Goal: Task Accomplishment & Management: Manage account settings

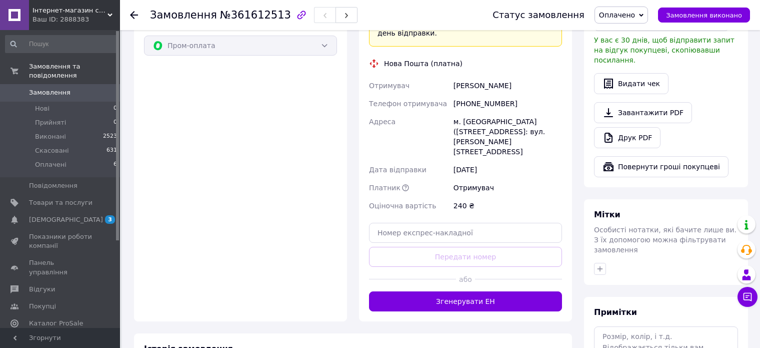
scroll to position [350, 0]
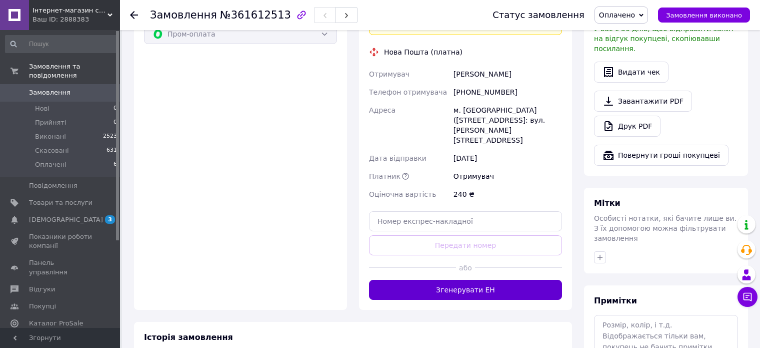
click at [406, 280] on button "Згенерувати ЕН" at bounding box center [465, 290] width 193 height 20
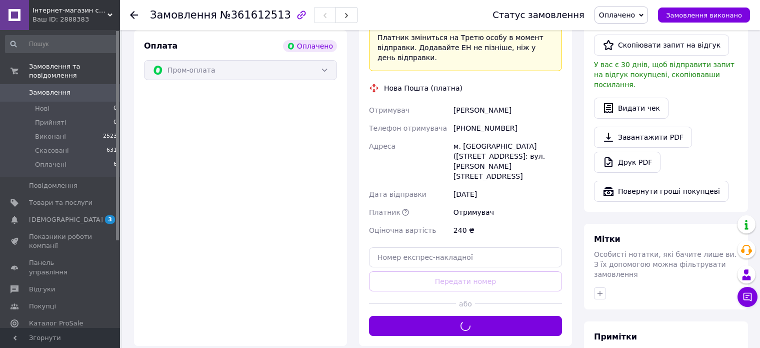
scroll to position [250, 0]
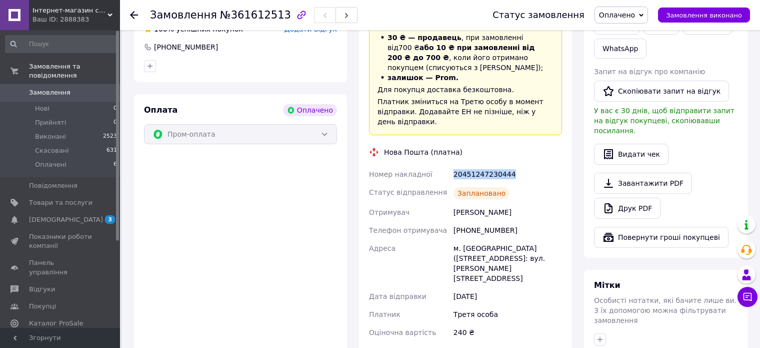
drag, startPoint x: 452, startPoint y: 164, endPoint x: 518, endPoint y: 164, distance: 65.5
click at [518, 165] on div "20451247230444" at bounding box center [508, 174] width 113 height 18
copy div "20451247230444"
